Goal: Obtain resource: Download file/media

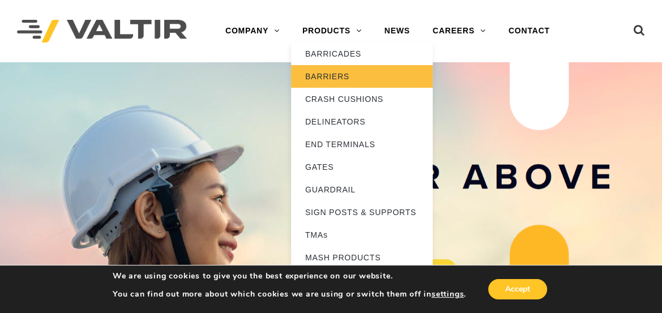
click at [335, 74] on link "BARRIERS" at bounding box center [361, 76] width 141 height 23
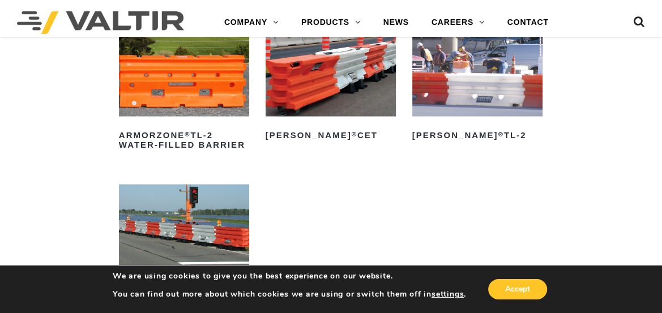
scroll to position [1440, 0]
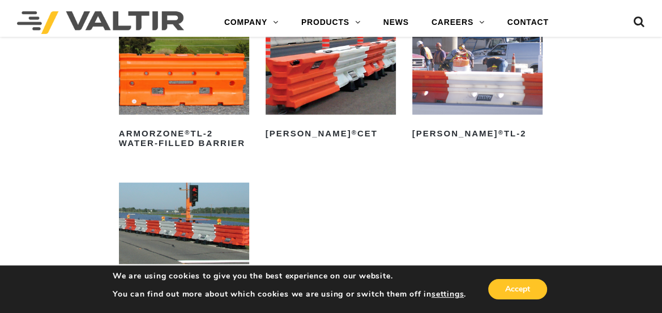
click at [464, 113] on img at bounding box center [477, 74] width 130 height 82
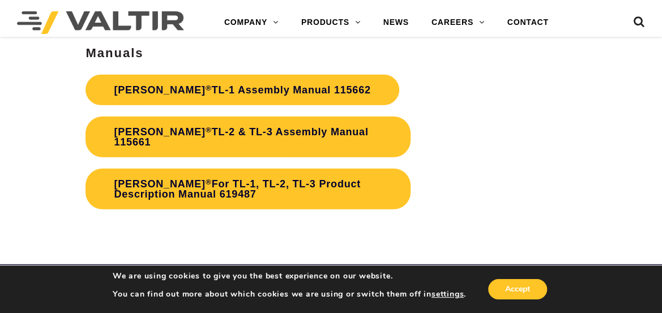
scroll to position [1903, 0]
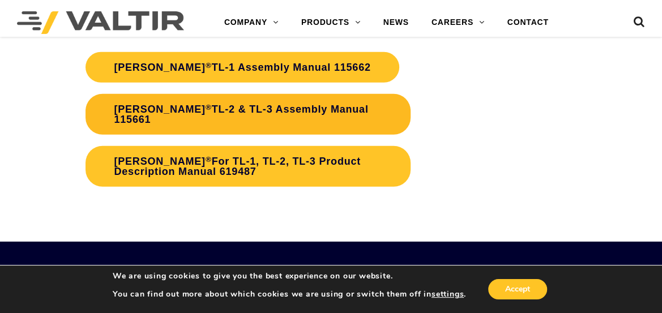
click at [287, 105] on link "Triton Barrier ® TL-2 & TL-3 Assembly Manual 115661" at bounding box center [247, 114] width 325 height 41
